Goal: Transaction & Acquisition: Register for event/course

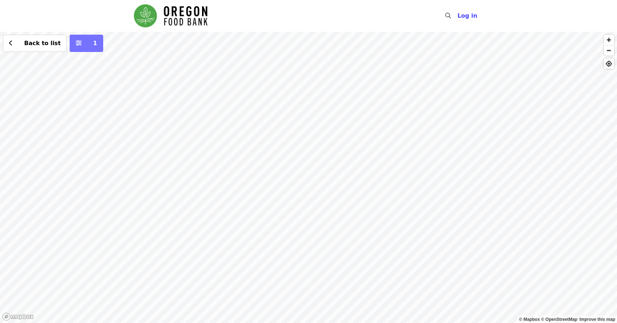
click at [76, 47] on span "More filters (1 selected)" at bounding box center [79, 43] width 6 height 9
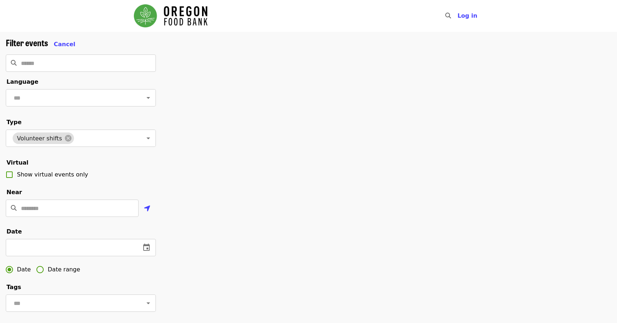
scroll to position [3, 0]
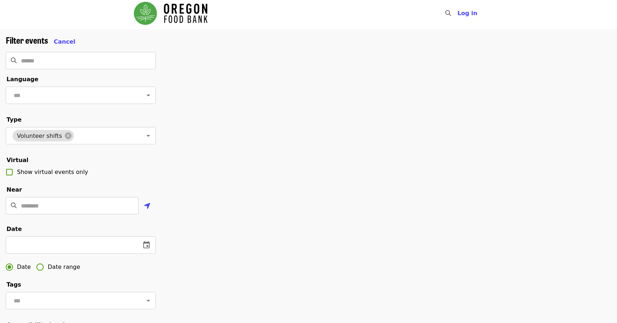
click at [69, 196] on fieldset "Near ​" at bounding box center [81, 203] width 150 height 34
click at [69, 200] on input "Location" at bounding box center [80, 205] width 118 height 17
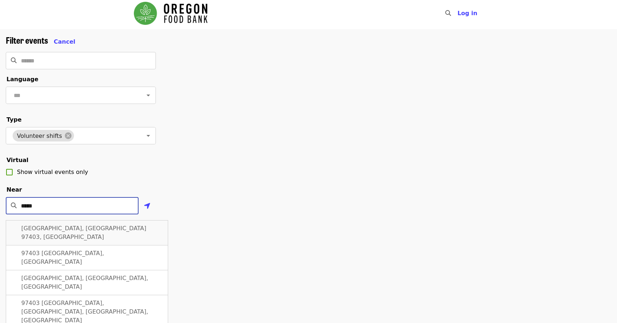
click at [59, 225] on span "[GEOGRAPHIC_DATA], [GEOGRAPHIC_DATA] 97403, [GEOGRAPHIC_DATA]" at bounding box center [83, 233] width 125 height 16
type input "**********"
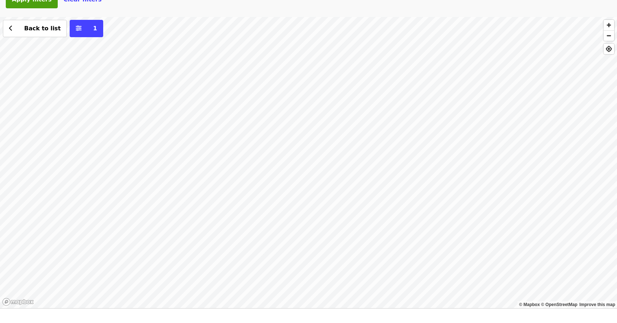
scroll to position [439, 0]
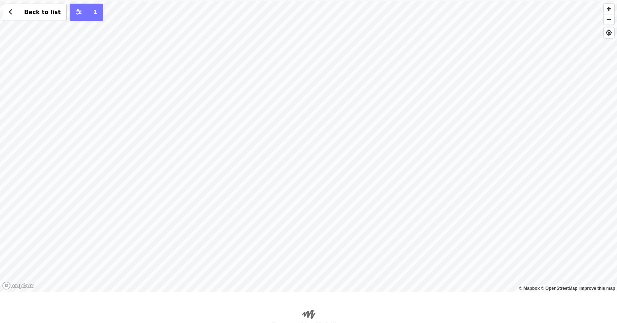
click at [90, 20] on div "Back to list 1" at bounding box center [308, 146] width 617 height 291
click at [80, 18] on button "1" at bounding box center [87, 12] width 34 height 17
click at [76, 11] on icon "sliders-h icon" at bounding box center [79, 12] width 6 height 7
click at [45, 13] on span "Back to list" at bounding box center [42, 12] width 36 height 7
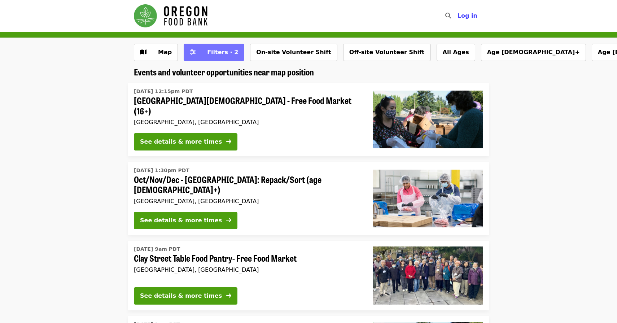
click at [207, 53] on span "Filters · 2" at bounding box center [222, 52] width 31 height 7
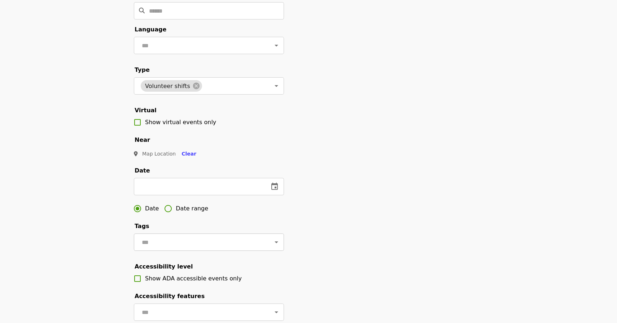
scroll to position [58, 0]
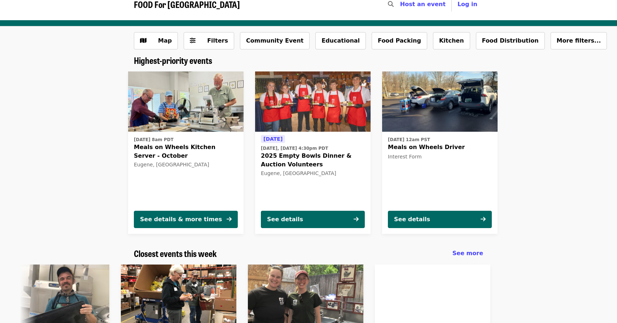
scroll to position [22, 0]
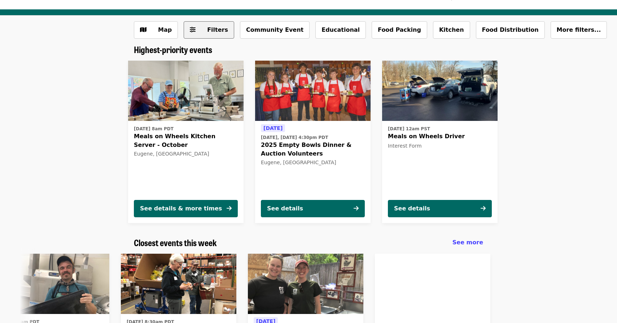
click at [214, 32] on span "Filters" at bounding box center [217, 29] width 21 height 7
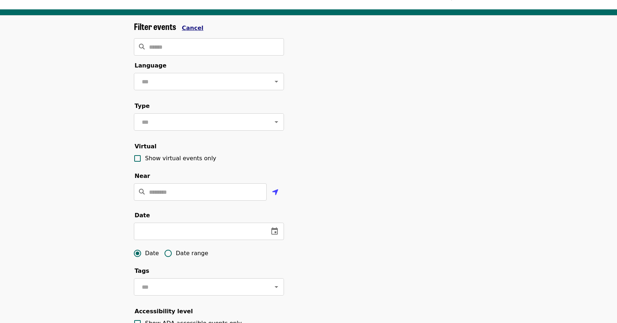
click at [189, 28] on span "Cancel" at bounding box center [193, 28] width 22 height 7
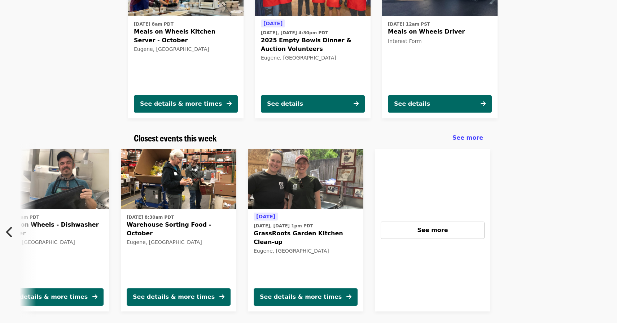
scroll to position [127, 0]
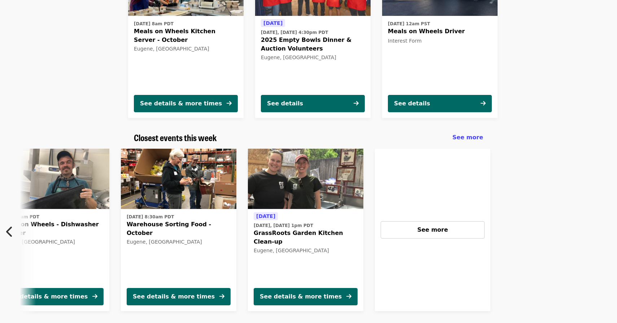
click at [205, 225] on span "Warehouse Sorting Food - October" at bounding box center [179, 228] width 104 height 17
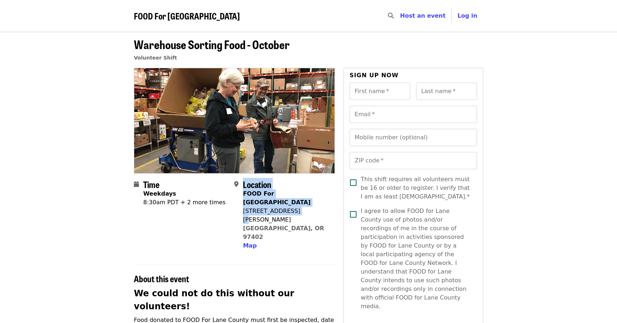
drag, startPoint x: 240, startPoint y: 203, endPoint x: 296, endPoint y: 205, distance: 56.0
click at [296, 205] on div "Location FOOD For Lane County 770 Bailey Hill Rd Eugene, OR 97402 Map" at bounding box center [281, 214] width 95 height 71
click at [296, 207] on div "770 Bailey Hill Rd" at bounding box center [286, 215] width 86 height 17
drag, startPoint x: 295, startPoint y: 204, endPoint x: 244, endPoint y: 204, distance: 50.9
click at [244, 207] on div "770 Bailey Hill Rd" at bounding box center [286, 215] width 86 height 17
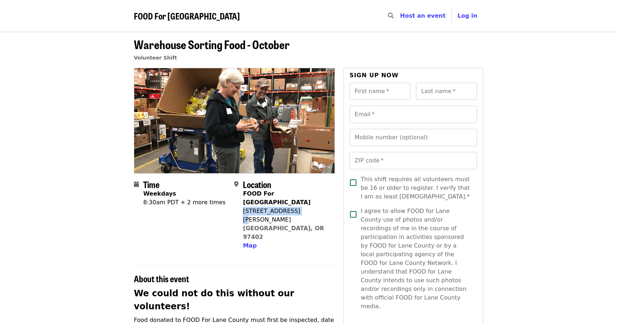
copy div "770 Bailey Hill Rd"
